Goal: Information Seeking & Learning: Learn about a topic

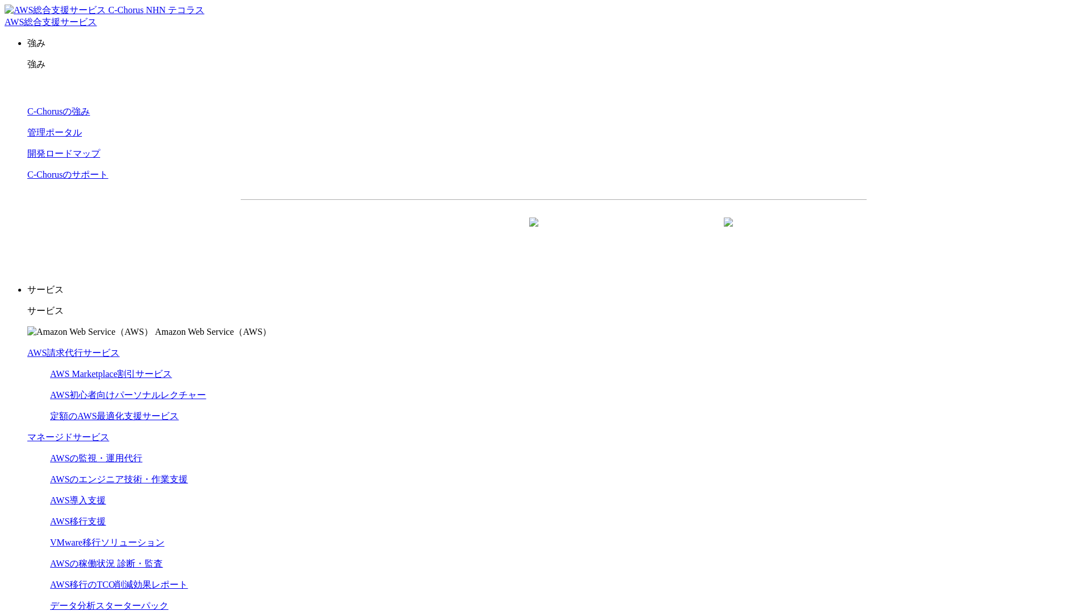
scroll to position [3408, 0]
